Goal: Transaction & Acquisition: Purchase product/service

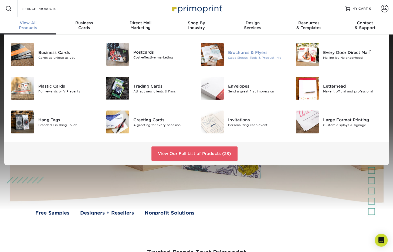
click at [244, 57] on div "Sales Sheets, Tools & Product Info" at bounding box center [257, 57] width 59 height 5
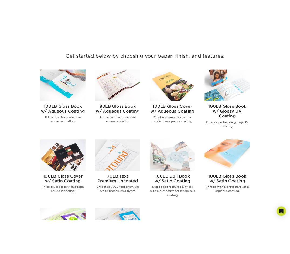
scroll to position [190, 0]
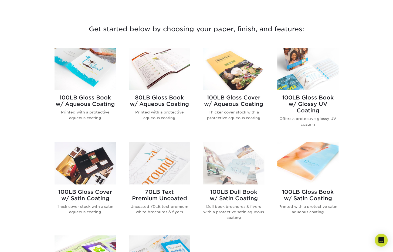
click at [87, 103] on h2 "100LB Gloss Book w/ Aqueous Coating" at bounding box center [85, 100] width 61 height 13
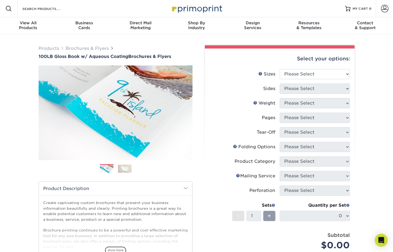
click at [301, 68] on div "Select your options:" at bounding box center [279, 59] width 141 height 21
select select "8.50x11.00"
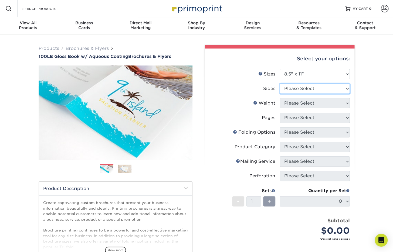
select select "13abbda7-1d64-4f25-8bb2-c179b224825d"
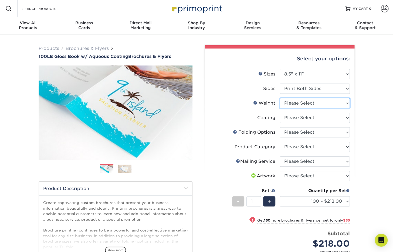
select select "100LB"
select select "d41dab50-ff65-4f4f-bb17-2afe4d36ae33"
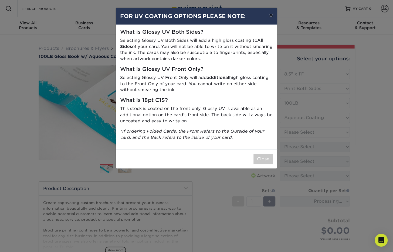
click at [268, 16] on button "×" at bounding box center [271, 15] width 12 height 15
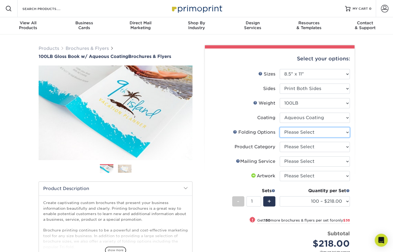
select select "9b1d5825-34d1-4721-9874-ed79abb003d7"
select select "1a668080-6b7c-4174-b399-2c3833b27ef4"
select select "3e5e9bdd-d78a-4c28-a41d-fe1407925ca6"
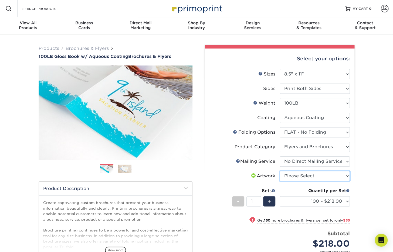
select select "upload"
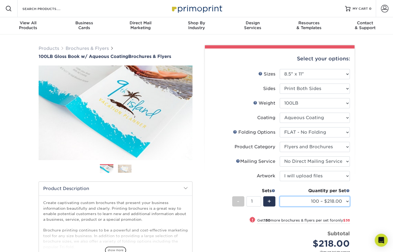
select select "250 – $256.00"
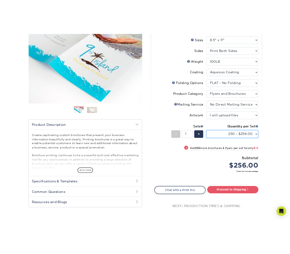
scroll to position [73, 0]
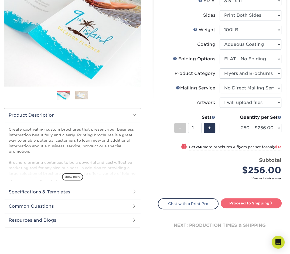
click at [238, 201] on link "Proceed to Shipping" at bounding box center [251, 204] width 61 height 10
type input "Set 1"
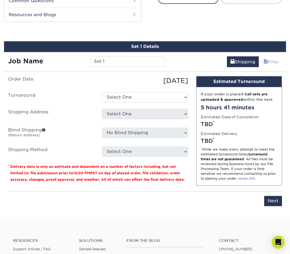
scroll to position [284, 0]
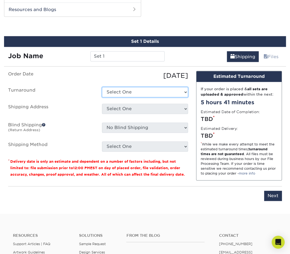
select select "bc295295-2702-4603-b5ee-9ef8a8fa5360"
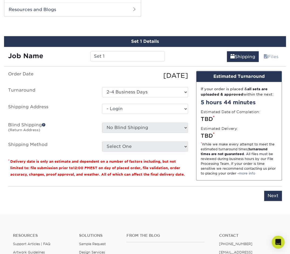
select select "-1"
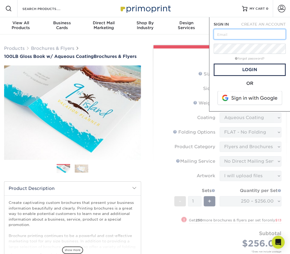
type input "justing@advent-design.com"
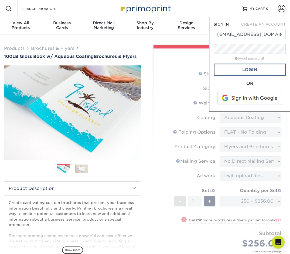
click at [242, 67] on link "Login" at bounding box center [250, 70] width 72 height 12
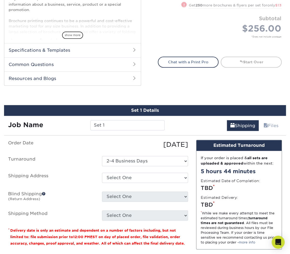
scroll to position [233, 0]
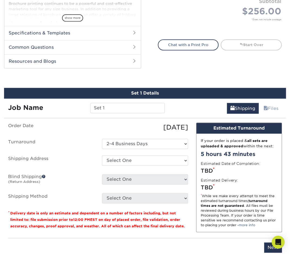
click at [121, 152] on ul "Order Date 09/04/2025 Turnaround Select One 2-4 Business Days 2 Day Next Busine…" at bounding box center [98, 163] width 180 height 81
select select "272937"
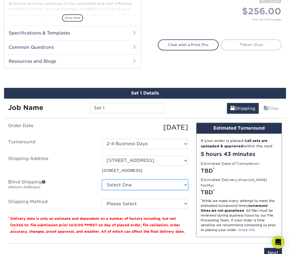
select select "71680"
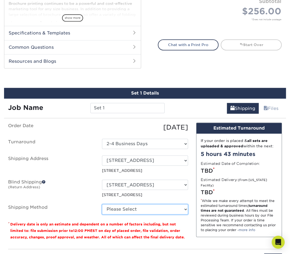
select select "03"
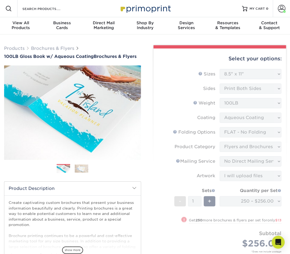
scroll to position [0, 0]
click at [212, 56] on div "Select your options:" at bounding box center [220, 59] width 124 height 21
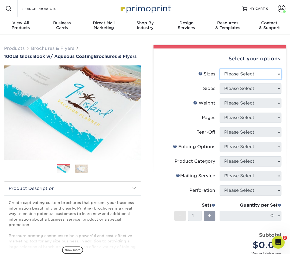
select select "8.50x11.00"
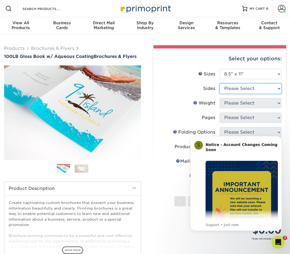
select select "13abbda7-1d64-4f25-8bb2-c179b224825d"
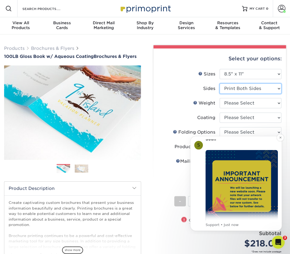
scroll to position [11, 0]
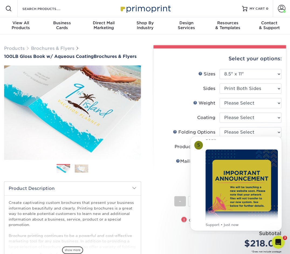
click at [194, 106] on div "Weight Help Weight" at bounding box center [204, 103] width 22 height 6
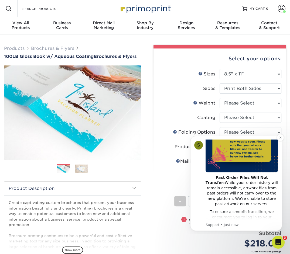
scroll to position [64, 0]
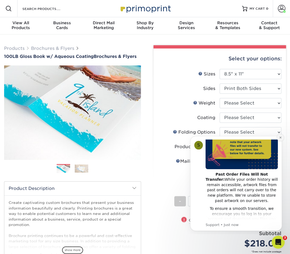
click at [280, 138] on icon "Dismiss notification" at bounding box center [280, 138] width 2 height 2
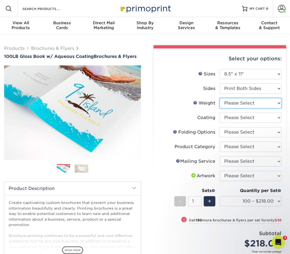
select select "100LB"
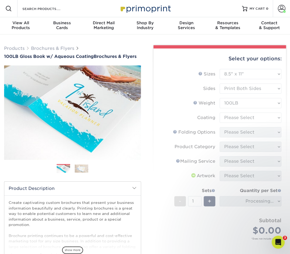
click at [238, 118] on form "Sizes Help Sizes Please Select 3.5" x 8.5" 3.5" x 11" 3.67" x 8.5" 4" x 6" 4" x…" at bounding box center [220, 161] width 124 height 184
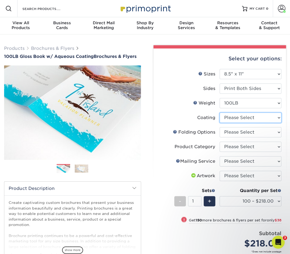
select select "d41dab50-ff65-4f4f-bb17-2afe4d36ae33"
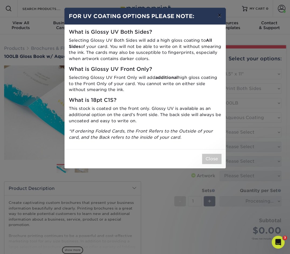
click at [218, 12] on button "×" at bounding box center [219, 15] width 12 height 15
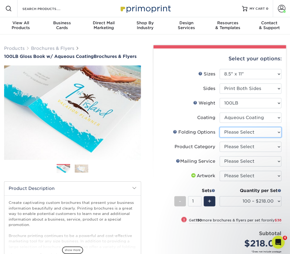
select select "9b1d5825-34d1-4721-9874-ed79abb003d7"
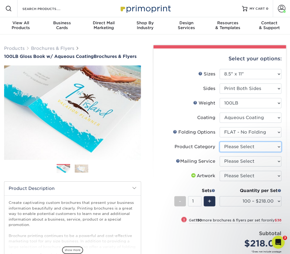
select select "1a668080-6b7c-4174-b399-2c3833b27ef4"
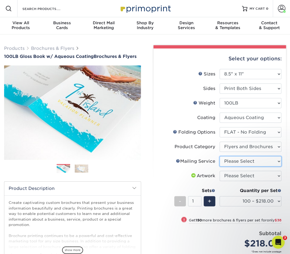
select select "3e5e9bdd-d78a-4c28-a41d-fe1407925ca6"
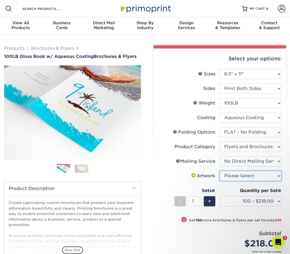
select select "upload"
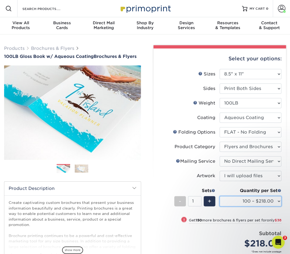
select select "500 – $269.00"
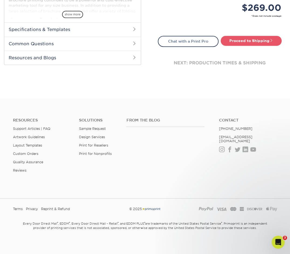
scroll to position [236, 0]
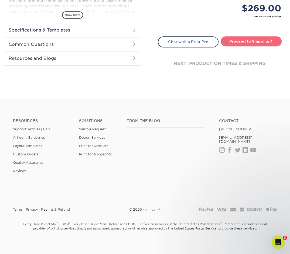
click at [263, 39] on link "Proceed to Shipping" at bounding box center [251, 41] width 61 height 10
type input "Set 1"
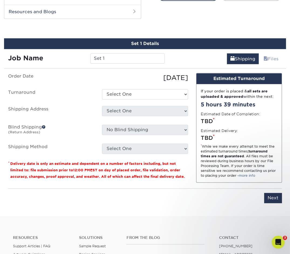
scroll to position [284, 0]
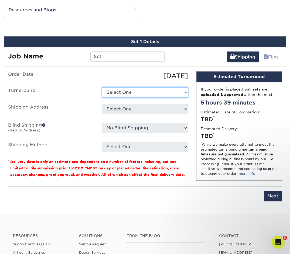
select select "9c2fe8f8-33e5-4a80-887e-a9171df792ce"
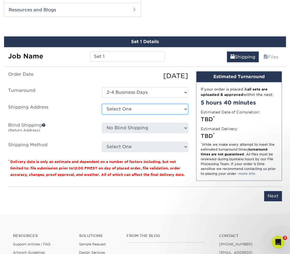
select select "272937"
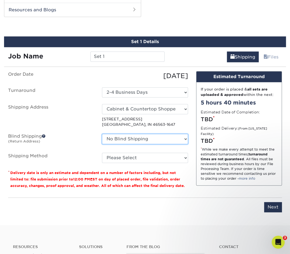
select select "71680"
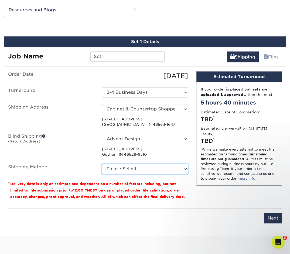
select select "03"
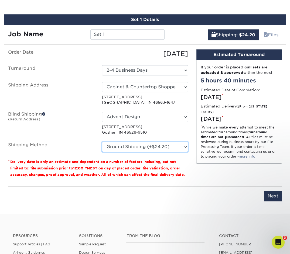
scroll to position [307, 0]
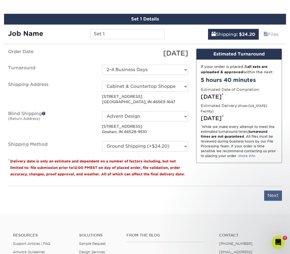
click at [270, 192] on input "Next" at bounding box center [273, 196] width 18 height 10
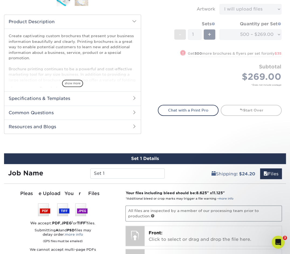
scroll to position [165, 0]
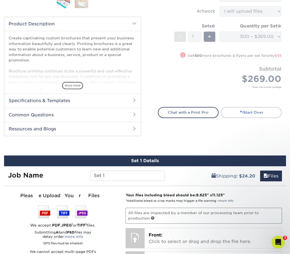
click at [239, 110] on span at bounding box center [241, 112] width 4 height 4
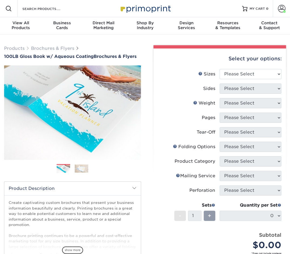
scroll to position [165, 0]
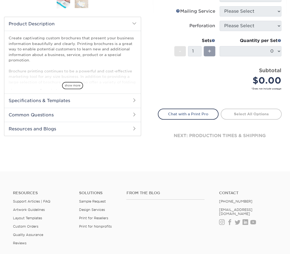
click at [241, 72] on div "Subtotal $0.00" at bounding box center [253, 77] width 58 height 21
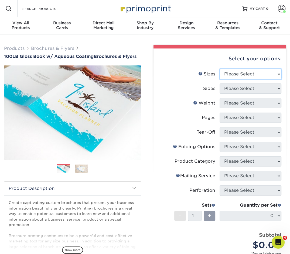
scroll to position [0, 0]
select select "8.50x11.00"
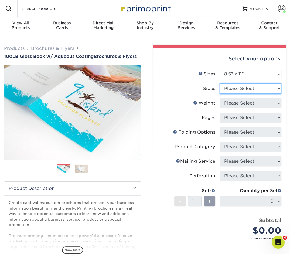
select select "13abbda7-1d64-4f25-8bb2-c179b224825d"
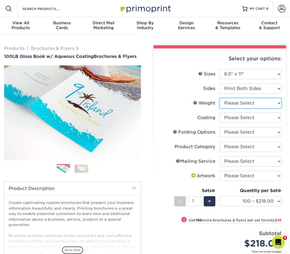
select select "100LB"
select select "d41dab50-ff65-4f4f-bb17-2afe4d36ae33"
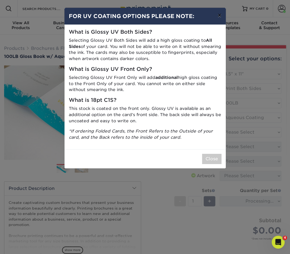
click at [217, 12] on button "×" at bounding box center [219, 15] width 12 height 15
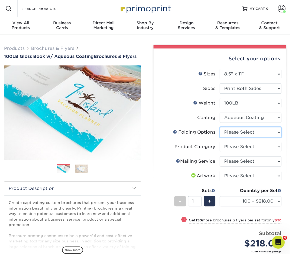
select select "9b1d5825-34d1-4721-9874-ed79abb003d7"
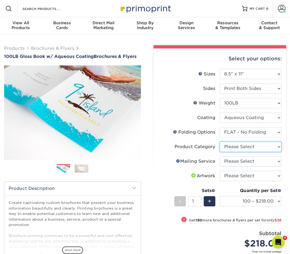
select select "1a668080-6b7c-4174-b399-2c3833b27ef4"
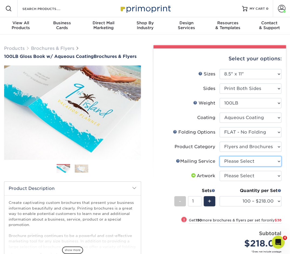
select select "3e5e9bdd-d78a-4c28-a41d-fe1407925ca6"
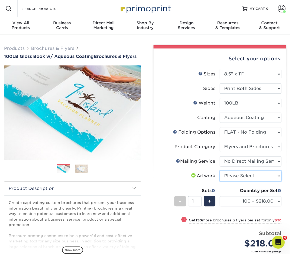
select select "upload"
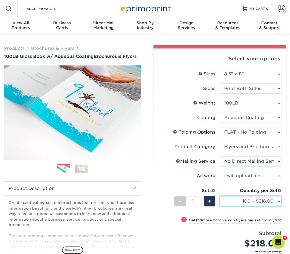
select select "500 – $269.00"
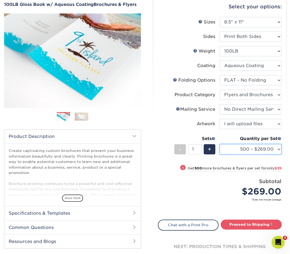
scroll to position [52, 0]
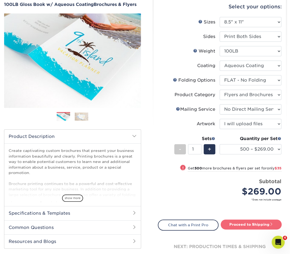
click at [236, 222] on link "Proceed to Shipping" at bounding box center [251, 225] width 61 height 10
type input "Set 1"
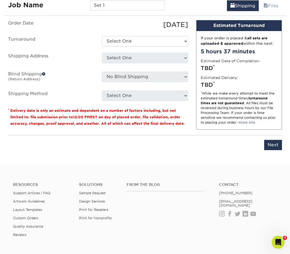
scroll to position [338, 0]
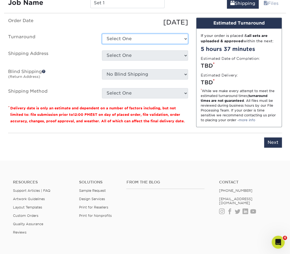
select select "9c2fe8f8-33e5-4a80-887e-a9171df792ce"
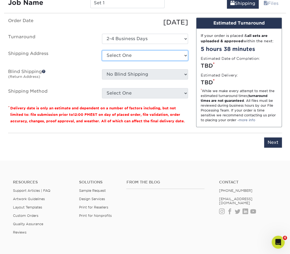
select select "272937"
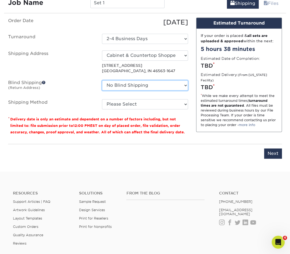
select select "71680"
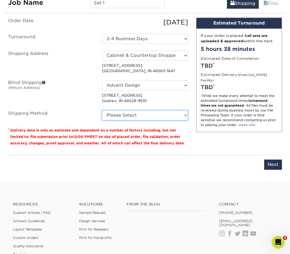
select select "03"
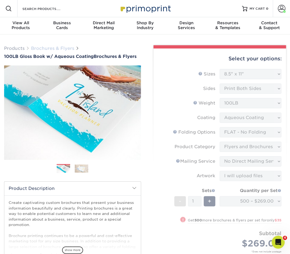
scroll to position [0, 0]
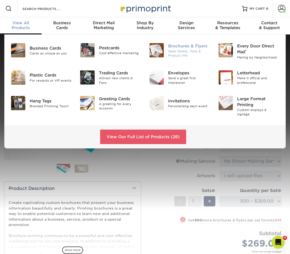
click at [179, 49] on div "Brochures & Flyers" at bounding box center [189, 46] width 42 height 6
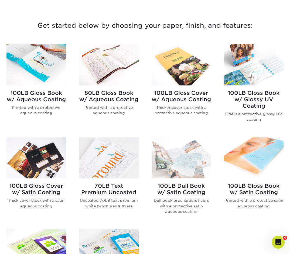
scroll to position [196, 0]
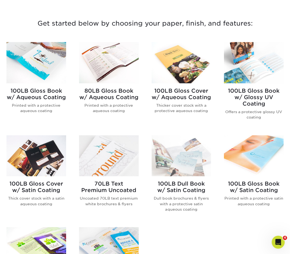
click at [43, 184] on h2 "100LB Gloss Cover w/ Satin Coating" at bounding box center [36, 187] width 60 height 13
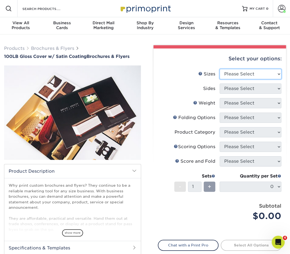
select select "8.50x11.00"
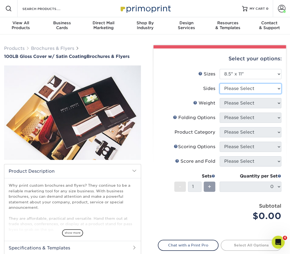
select select "13abbda7-1d64-4f25-8bb2-c179b224825d"
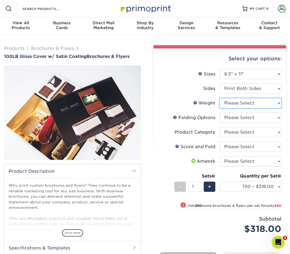
select select "100LB"
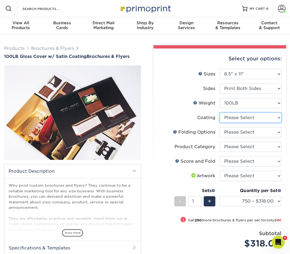
select select "1753ff32-3d28-4f95-990a-6fda0dbe3d7c"
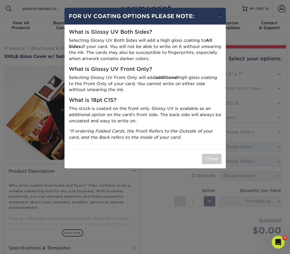
click at [221, 18] on button "×" at bounding box center [219, 15] width 12 height 15
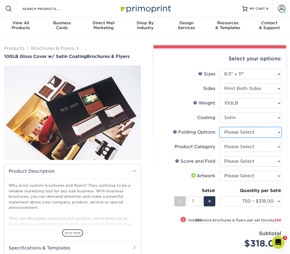
select select "9b1d5825-34d1-4721-9874-ed79abb003d7"
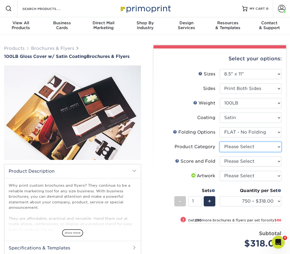
select select "1a668080-6b7c-4174-b399-2c3833b27ef4"
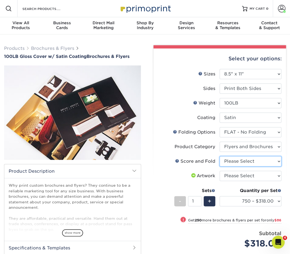
select select "bd0593cf-038a-41f4-bfbc-0b0ebdcc21b2"
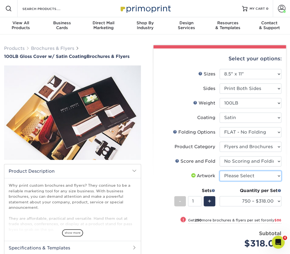
select select "upload"
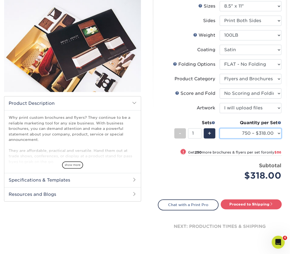
scroll to position [76, 0]
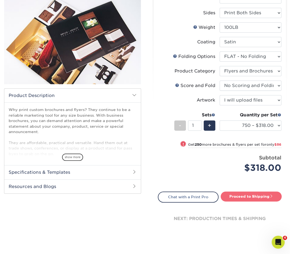
click at [253, 193] on link "Proceed to Shipping" at bounding box center [251, 197] width 61 height 10
type input "Set 1"
select select "0088056f-08dc-4802-b6ce-051e74239932"
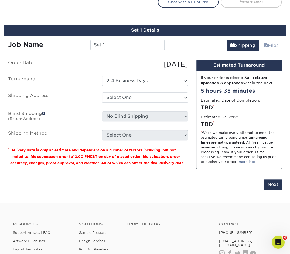
scroll to position [280, 0]
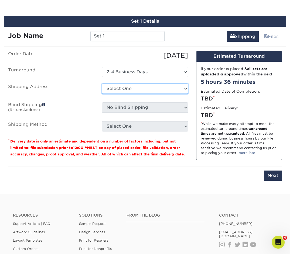
select select "272937"
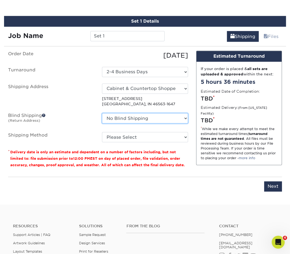
select select "71680"
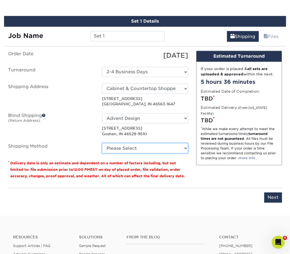
select select "03"
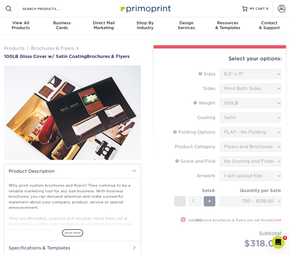
scroll to position [0, 0]
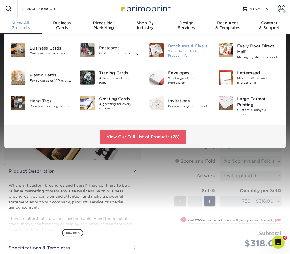
click at [177, 52] on div "Sales Sheets, Tools & Product Info" at bounding box center [189, 53] width 42 height 9
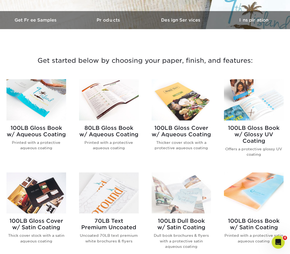
scroll to position [165, 0]
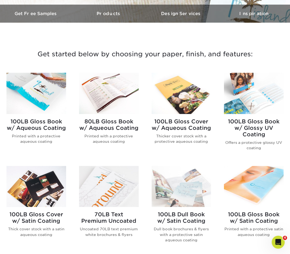
click at [21, 131] on div "100LB Gloss Book w/ Aqueous Coating Printed with a protective aqueous coating" at bounding box center [36, 133] width 60 height 39
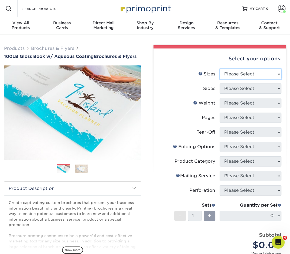
click at [250, 72] on select "Please Select 3.5" x 8.5" 3.5" x 11" 3.67" x 8.5" 4" x 6" 4" x 8.5" 4" x 9" 4" …" at bounding box center [251, 74] width 62 height 10
select select "8.50x14.00"
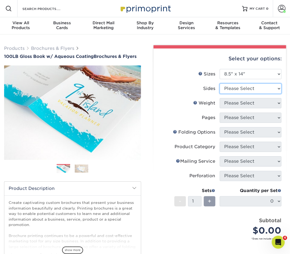
select select "13abbda7-1d64-4f25-8bb2-c179b224825d"
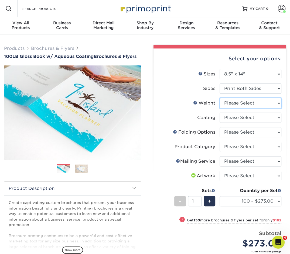
select select "100LB"
select select "d41dab50-ff65-4f4f-bb17-2afe4d36ae33"
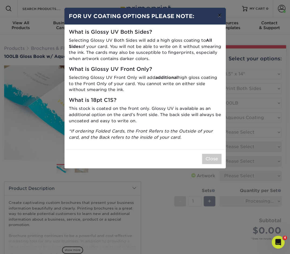
click at [219, 14] on button "×" at bounding box center [219, 15] width 12 height 15
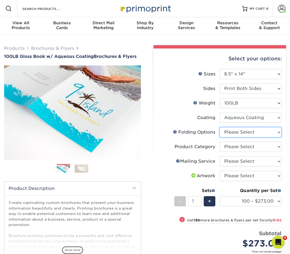
select select "6bd2fd9e-193e-4811-88f7-94c08206d735"
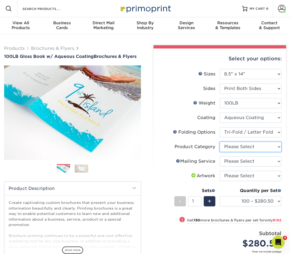
select select "1a668080-6b7c-4174-b399-2c3833b27ef4"
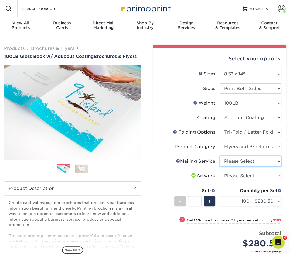
select select "3e5e9bdd-d78a-4c28-a41d-fe1407925ca6"
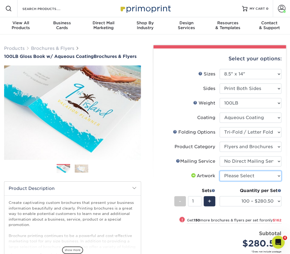
select select "upload"
click at [52, 50] on link "Brochures & Flyers" at bounding box center [52, 48] width 43 height 5
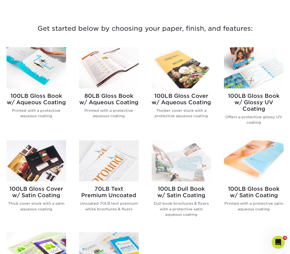
click at [45, 171] on img at bounding box center [36, 161] width 60 height 41
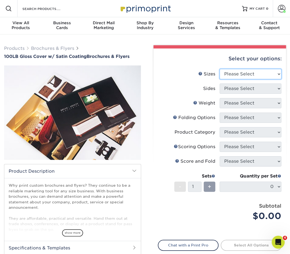
select select "8.50x14.00"
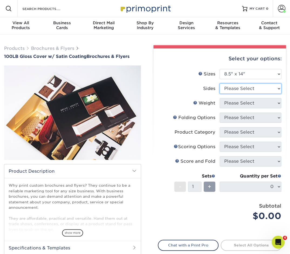
select select "13abbda7-1d64-4f25-8bb2-c179b224825d"
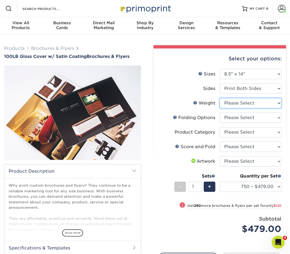
select select "100LB"
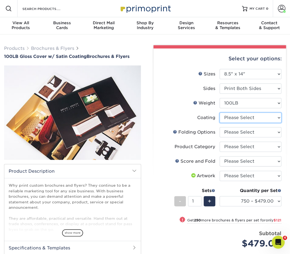
select select "1753ff32-3d28-4f95-990a-6fda0dbe3d7c"
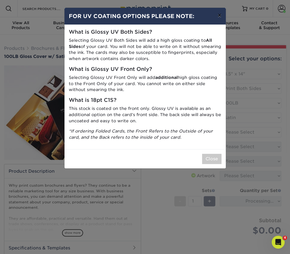
click at [219, 15] on button "×" at bounding box center [219, 15] width 12 height 15
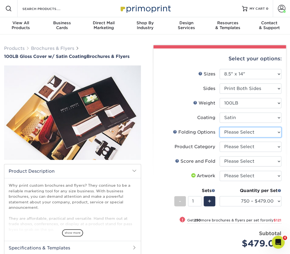
select select "9b1d5825-34d1-4721-9874-ed79abb003d7"
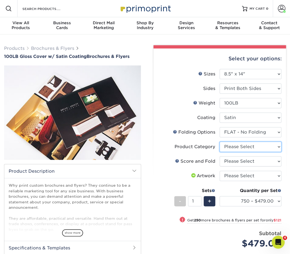
select select "1a668080-6b7c-4174-b399-2c3833b27ef4"
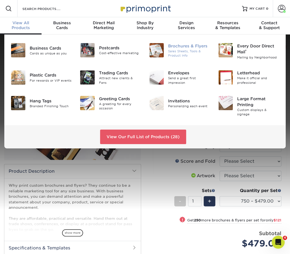
click at [183, 52] on div "Sales Sheets, Tools & Product Info" at bounding box center [189, 53] width 42 height 9
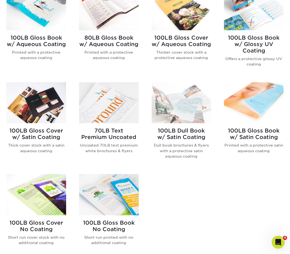
scroll to position [250, 0]
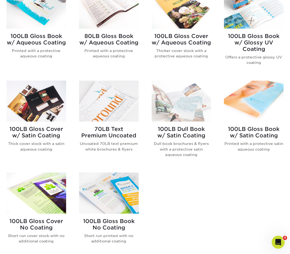
click at [248, 118] on img at bounding box center [254, 101] width 60 height 41
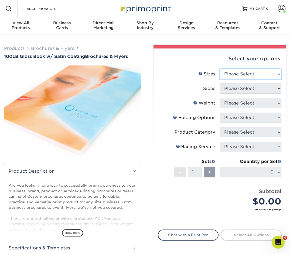
select select "8.50x14.00"
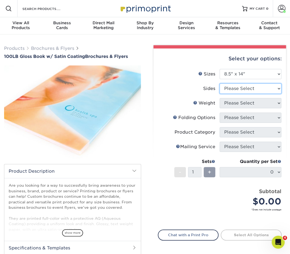
select select "13abbda7-1d64-4f25-8bb2-c179b224825d"
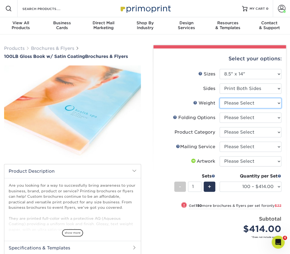
select select "100LB"
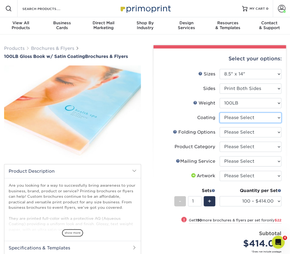
select select "1753ff32-3d28-4f95-990a-6fda0dbe3d7c"
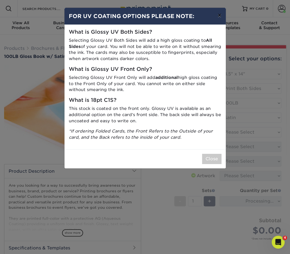
click at [219, 13] on button "×" at bounding box center [219, 15] width 12 height 15
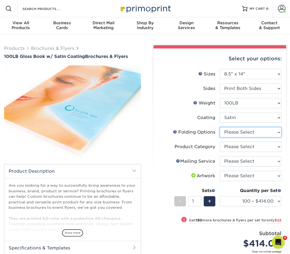
select select "6bd2fd9e-193e-4811-88f7-94c08206d735"
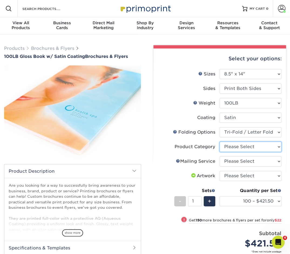
select select "1a668080-6b7c-4174-b399-2c3833b27ef4"
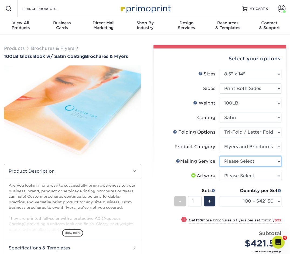
select select "3e5e9bdd-d78a-4c28-a41d-fe1407925ca6"
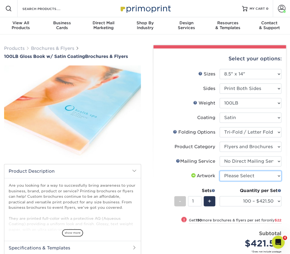
select select "upload"
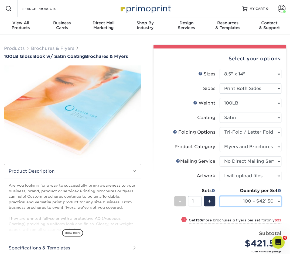
select select "500 – $469.00"
